Goal: Task Accomplishment & Management: Manage account settings

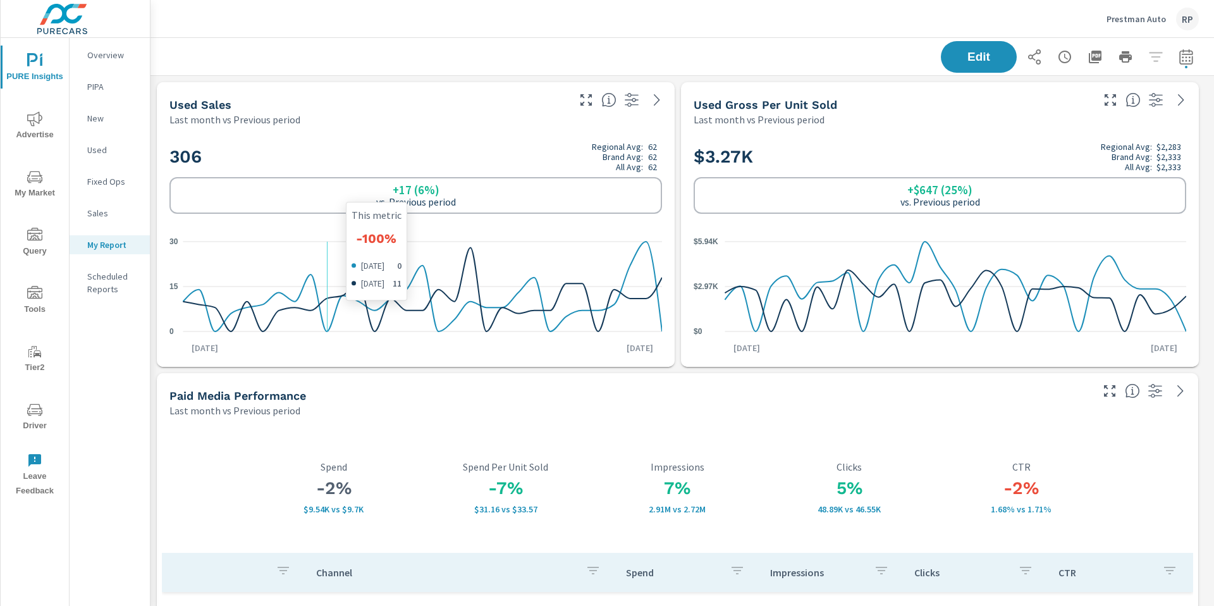
scroll to position [4535, 1074]
click at [1185, 19] on div "RP" at bounding box center [1187, 19] width 23 height 23
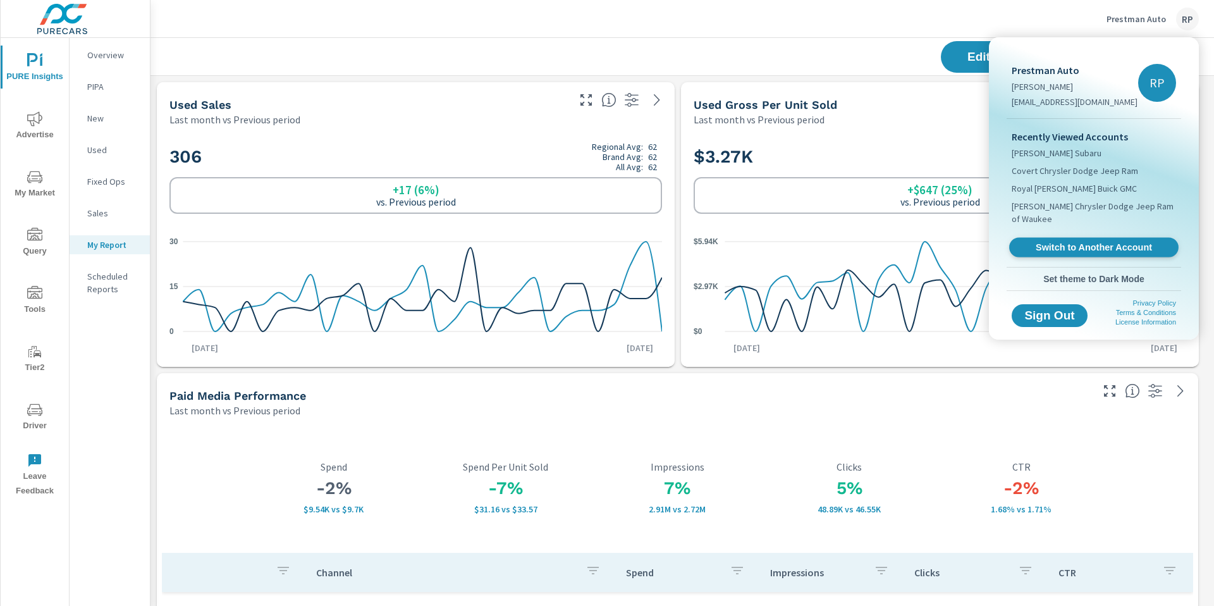
click at [1077, 242] on span "Switch to Another Account" at bounding box center [1093, 248] width 155 height 12
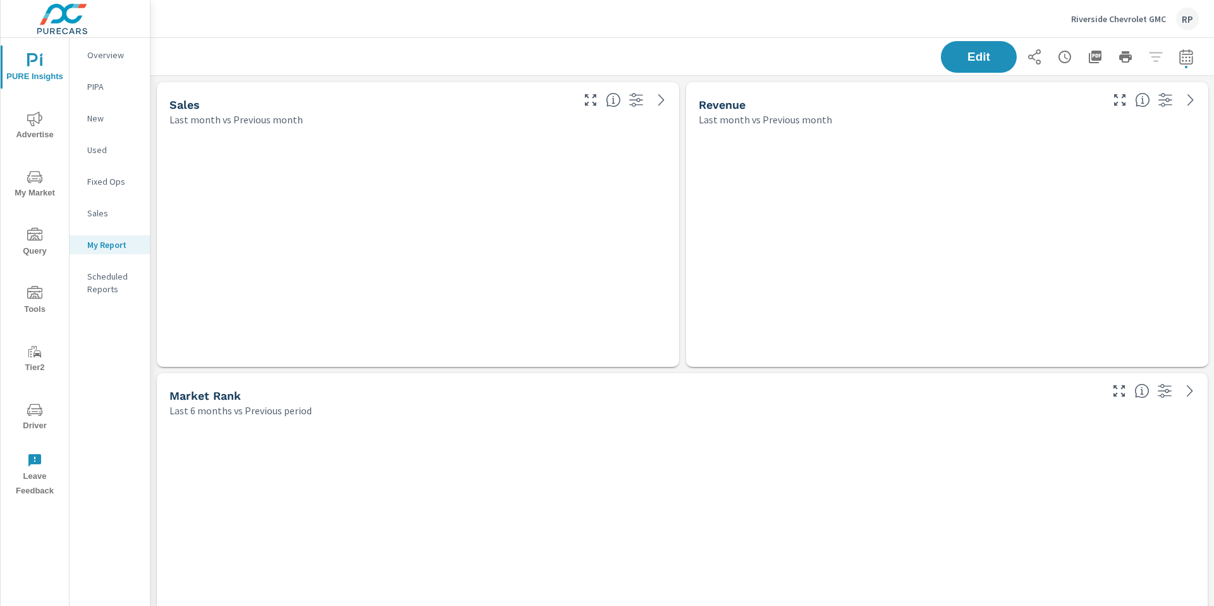
scroll to position [4535, 1074]
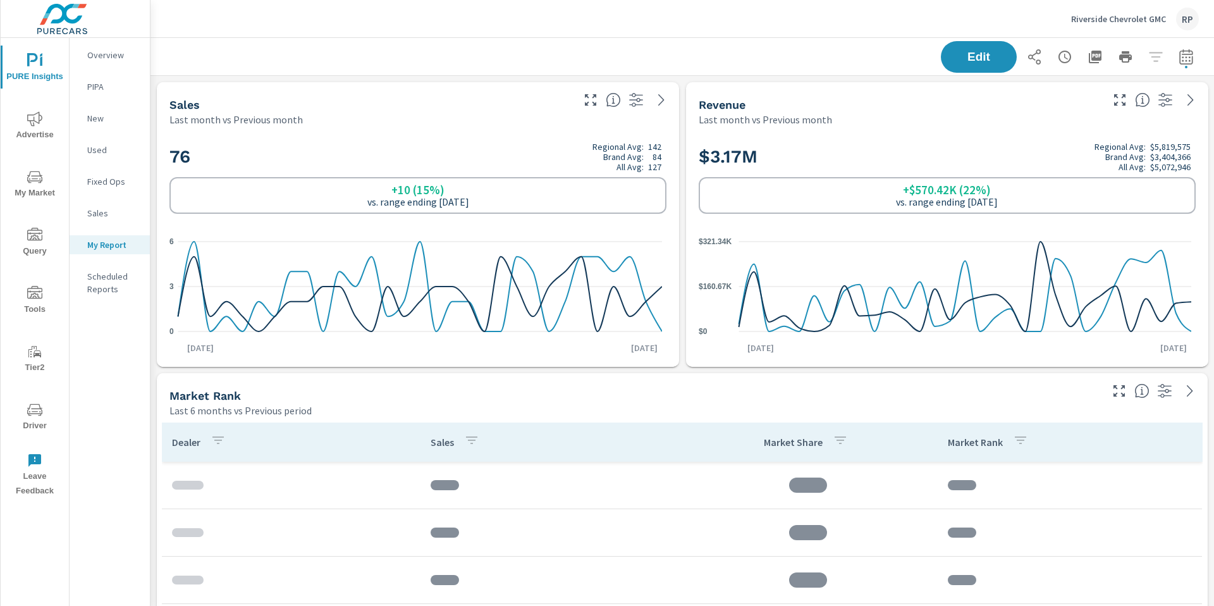
click at [36, 417] on span "Driver" at bounding box center [34, 417] width 61 height 31
